Goal: Information Seeking & Learning: Learn about a topic

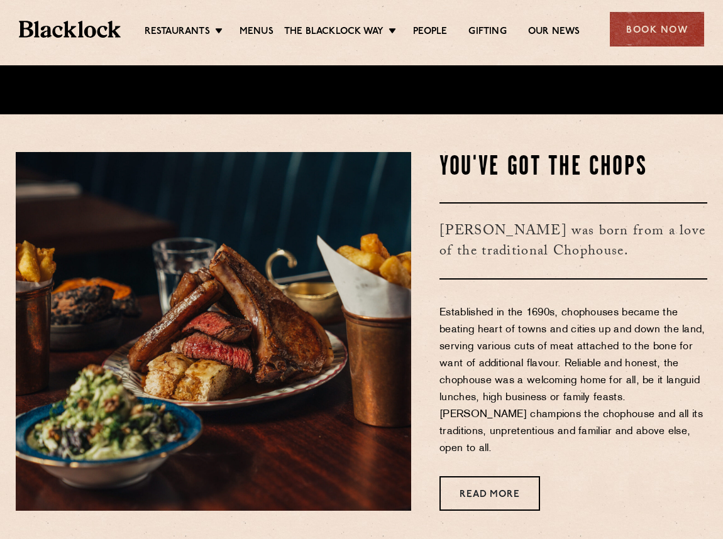
scroll to position [692, 0]
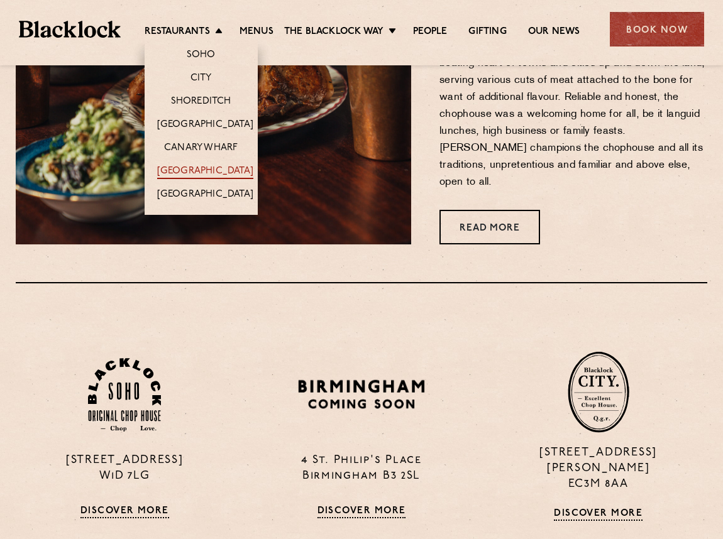
click at [211, 174] on link "[GEOGRAPHIC_DATA]" at bounding box center [205, 172] width 96 height 14
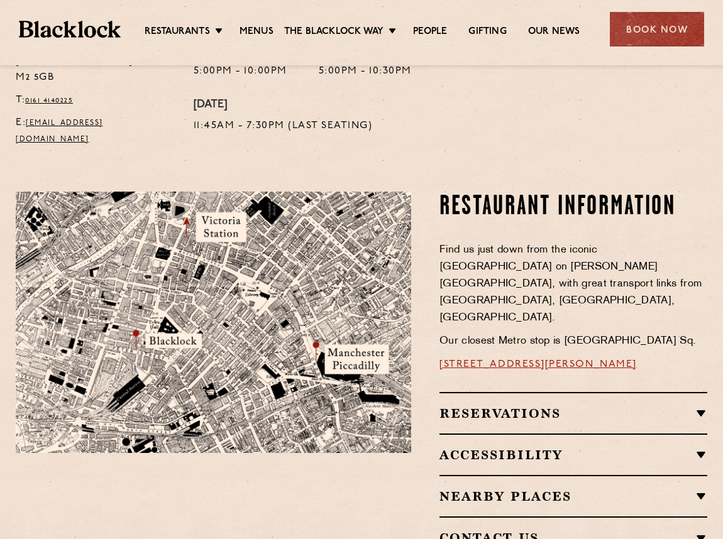
scroll to position [629, 0]
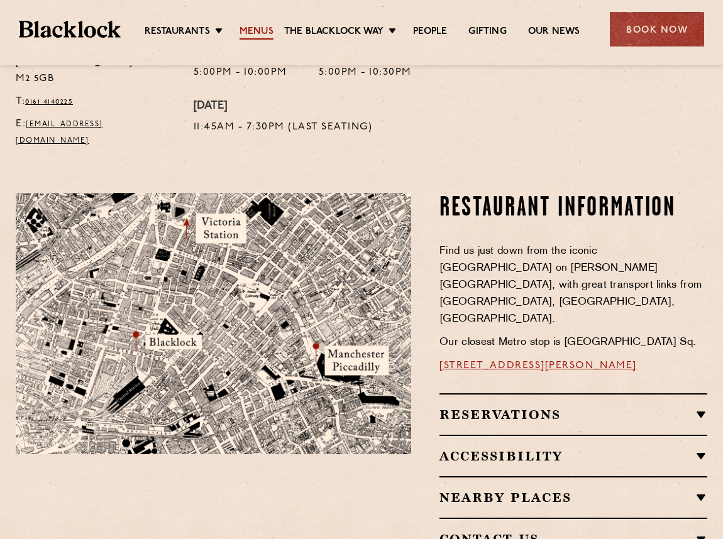
click at [265, 28] on link "Menus" at bounding box center [257, 33] width 34 height 14
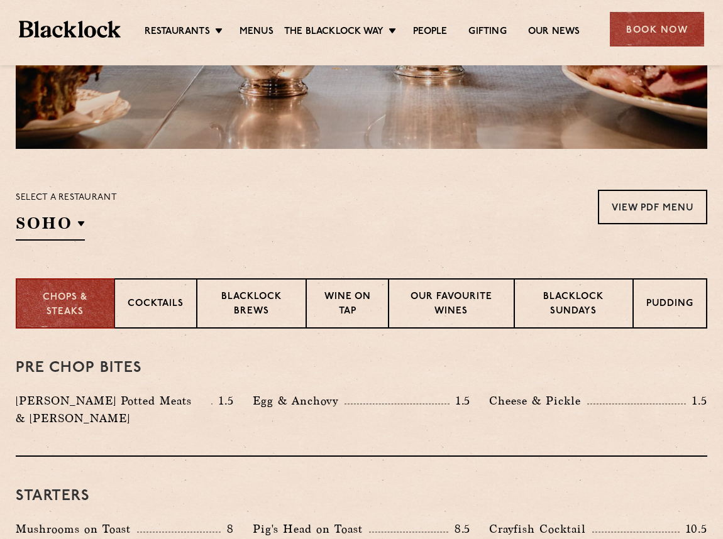
scroll to position [303, 0]
click at [152, 304] on p "Cocktails" at bounding box center [156, 306] width 56 height 16
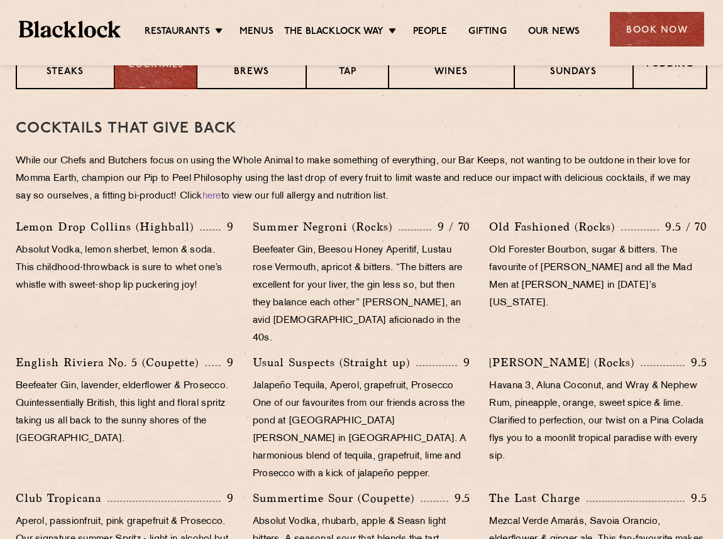
scroll to position [366, 0]
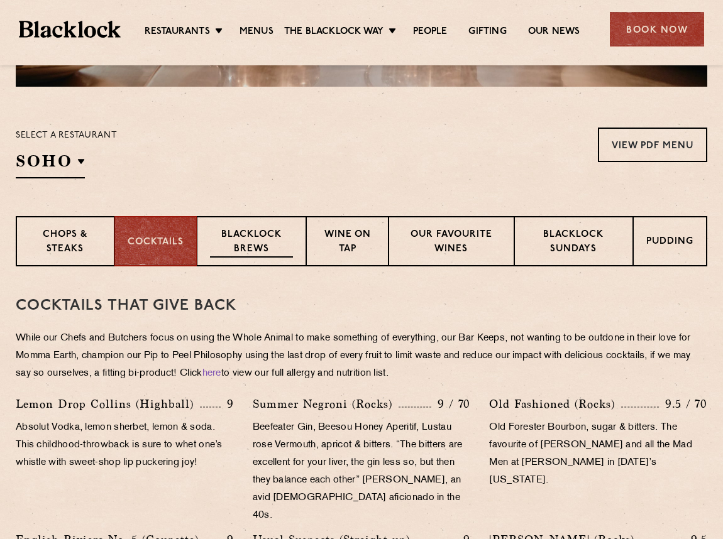
click at [224, 241] on p "Blacklock Brews" at bounding box center [251, 243] width 83 height 30
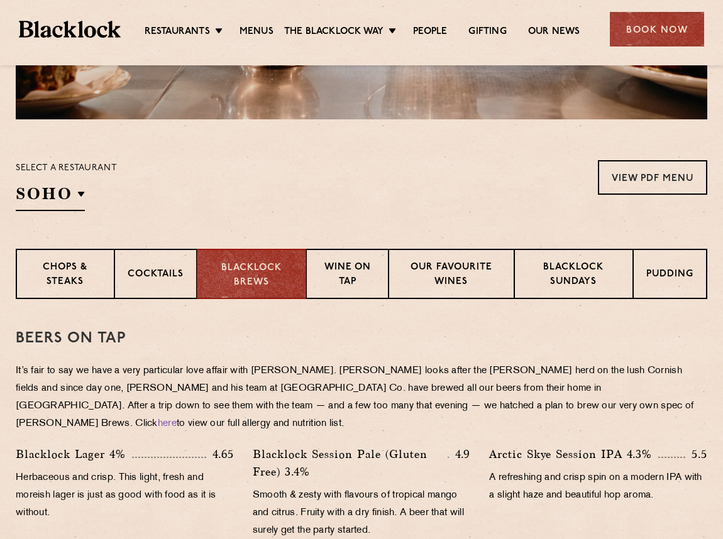
scroll to position [303, 0]
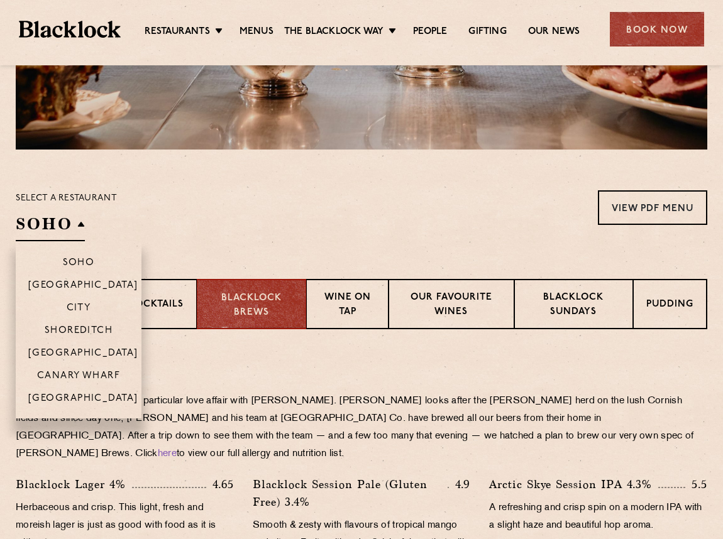
click at [81, 218] on h2 "SOHO" at bounding box center [50, 227] width 69 height 28
click at [84, 393] on li "[GEOGRAPHIC_DATA]" at bounding box center [79, 403] width 126 height 32
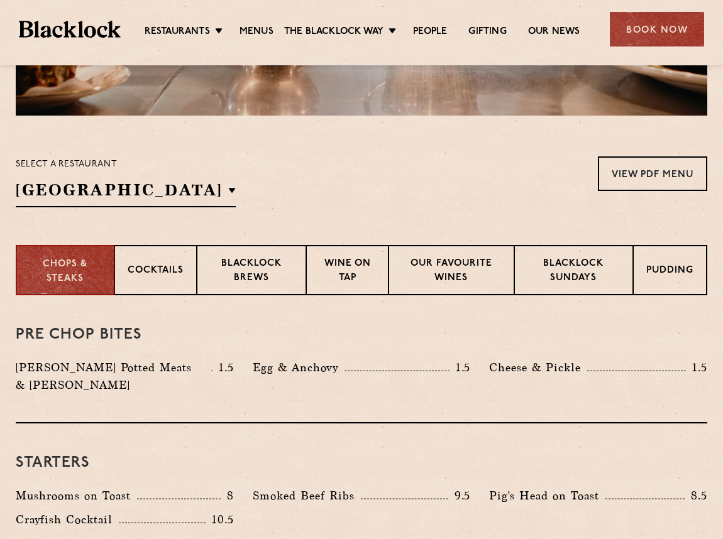
scroll to position [264, 0]
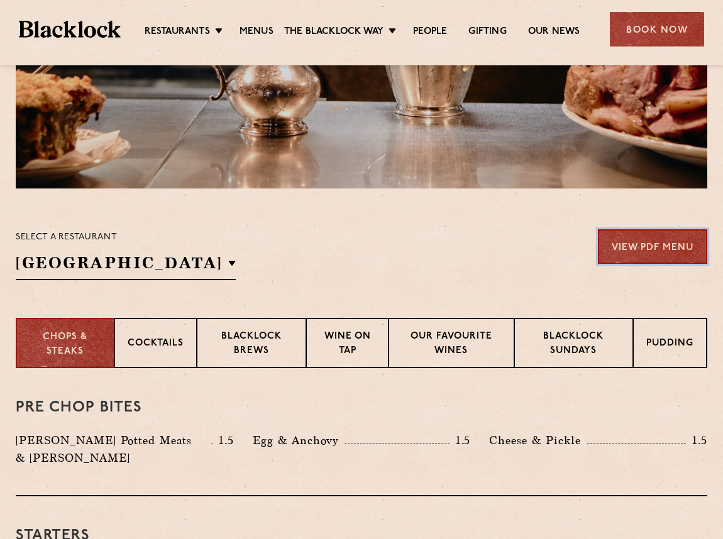
click at [622, 256] on link "View PDF Menu" at bounding box center [652, 246] width 109 height 35
